Goal: Information Seeking & Learning: Find specific fact

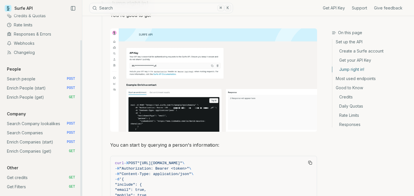
scroll to position [428, 0]
click at [131, 6] on button "Search ⌘ K" at bounding box center [161, 8] width 144 height 10
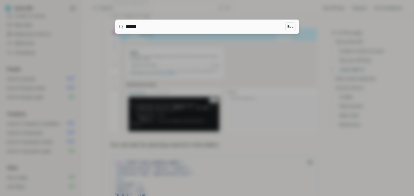
type input "******"
click at [298, 13] on div at bounding box center [207, 98] width 414 height 196
